Goal: Entertainment & Leisure: Consume media (video, audio)

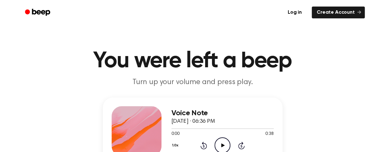
scroll to position [59, 0]
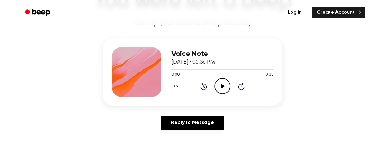
click at [218, 86] on icon "Play Audio" at bounding box center [223, 86] width 16 height 16
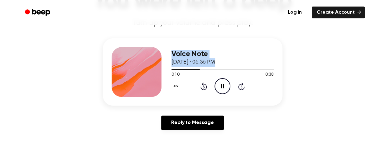
drag, startPoint x: 197, startPoint y: 70, endPoint x: 143, endPoint y: 79, distance: 54.9
click at [143, 79] on div "Voice Note September 9, 2025 · 06:36 PM 0:10 0:38 Your browser does not support…" at bounding box center [193, 71] width 180 height 67
drag, startPoint x: 143, startPoint y: 79, endPoint x: 206, endPoint y: 70, distance: 64.3
click at [206, 70] on div at bounding box center [222, 69] width 102 height 1
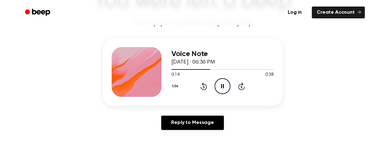
click at [202, 88] on icon "Rewind 5 seconds" at bounding box center [203, 86] width 7 height 8
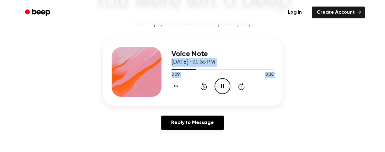
scroll to position [0, 0]
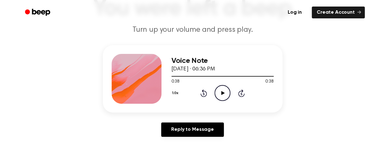
click at [221, 88] on icon "Play Audio" at bounding box center [223, 93] width 16 height 16
drag, startPoint x: 266, startPoint y: 76, endPoint x: 177, endPoint y: 80, distance: 88.3
click at [177, 80] on div "0:36 0:38 Your browser does not support the [object Object] element." at bounding box center [222, 80] width 102 height 12
drag, startPoint x: 177, startPoint y: 80, endPoint x: 174, endPoint y: 74, distance: 7.0
click at [174, 74] on div at bounding box center [222, 76] width 102 height 5
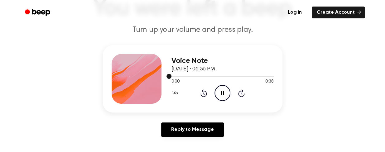
click at [174, 76] on div at bounding box center [222, 76] width 102 height 5
click at [224, 89] on icon "Pause Audio" at bounding box center [223, 93] width 16 height 16
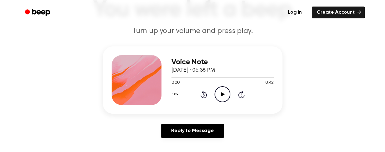
scroll to position [53, 0]
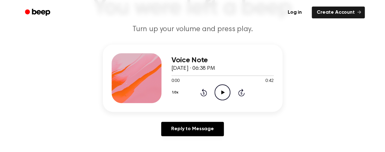
click at [226, 87] on icon "Play Audio" at bounding box center [223, 92] width 16 height 16
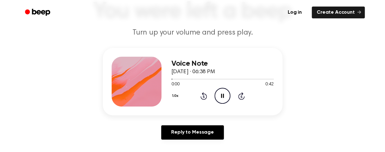
scroll to position [49, 0]
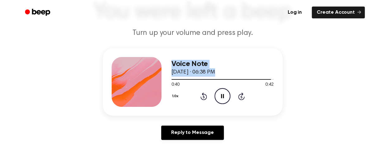
drag, startPoint x: 265, startPoint y: 77, endPoint x: 154, endPoint y: 76, distance: 110.4
click at [154, 76] on div "Voice Note September 9, 2025 · 06:38 PM 0:40 0:42 Your browser does not support…" at bounding box center [193, 81] width 180 height 67
click at [273, 79] on div at bounding box center [222, 79] width 102 height 5
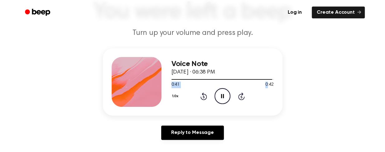
drag, startPoint x: 273, startPoint y: 79, endPoint x: 223, endPoint y: 85, distance: 50.6
click at [223, 85] on div "0:41 0:42 Your browser does not support the [object Object] element." at bounding box center [222, 83] width 102 height 12
drag, startPoint x: 223, startPoint y: 85, endPoint x: 279, endPoint y: 77, distance: 56.7
click at [279, 77] on div "Voice Note September 9, 2025 · 06:38 PM 0:42 0:42 Your browser does not support…" at bounding box center [193, 81] width 180 height 67
drag, startPoint x: 270, startPoint y: 79, endPoint x: 199, endPoint y: 83, distance: 70.9
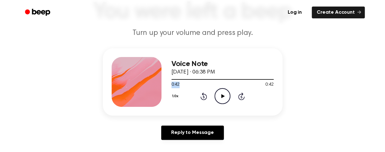
click at [199, 83] on div "0:42 0:42 Your browser does not support the [object Object] element." at bounding box center [222, 83] width 102 height 12
drag, startPoint x: 199, startPoint y: 83, endPoint x: 225, endPoint y: 97, distance: 29.3
click at [225, 97] on icon "Play Audio" at bounding box center [223, 96] width 16 height 16
click at [225, 102] on icon "Play Audio" at bounding box center [223, 96] width 16 height 16
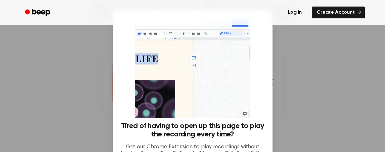
click at [26, 81] on div at bounding box center [192, 76] width 385 height 152
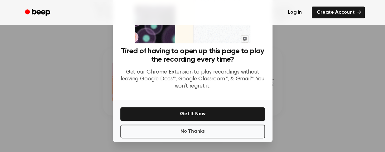
scroll to position [75, 0]
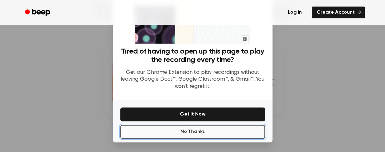
click at [151, 128] on button "No Thanks" at bounding box center [192, 132] width 145 height 14
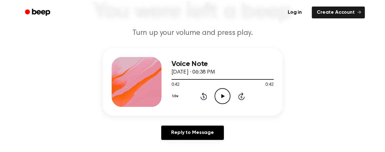
click at [226, 100] on icon "Play Audio" at bounding box center [223, 96] width 16 height 16
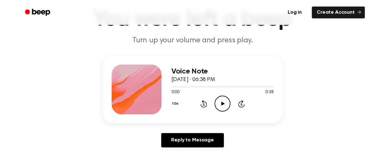
scroll to position [42, 0]
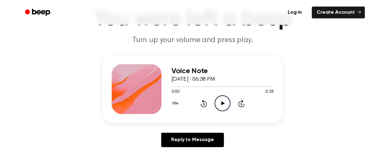
click at [219, 99] on icon "Play Audio" at bounding box center [223, 103] width 16 height 16
click at [225, 109] on icon "Play Audio" at bounding box center [223, 103] width 16 height 16
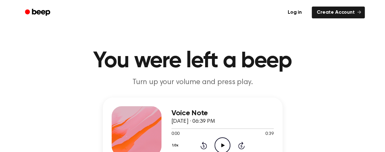
scroll to position [57, 0]
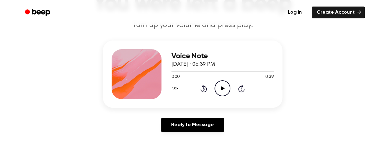
click at [220, 92] on icon "Play Audio" at bounding box center [223, 88] width 16 height 16
click at [230, 92] on icon "Play Audio" at bounding box center [223, 88] width 16 height 16
click at [222, 90] on icon "Play Audio" at bounding box center [223, 88] width 16 height 16
drag, startPoint x: 265, startPoint y: 71, endPoint x: 169, endPoint y: 73, distance: 95.7
click at [169, 73] on div "Voice Note September 9, 2025 · 06:39 PM 0:37 0:39 Your browser does not support…" at bounding box center [193, 74] width 180 height 67
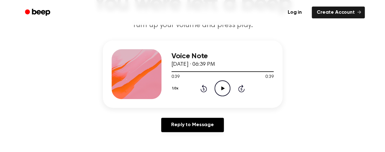
click at [224, 86] on icon "Play Audio" at bounding box center [223, 88] width 16 height 16
click at [219, 87] on icon "Play Audio" at bounding box center [223, 88] width 16 height 16
